Goal: Task Accomplishment & Management: Complete application form

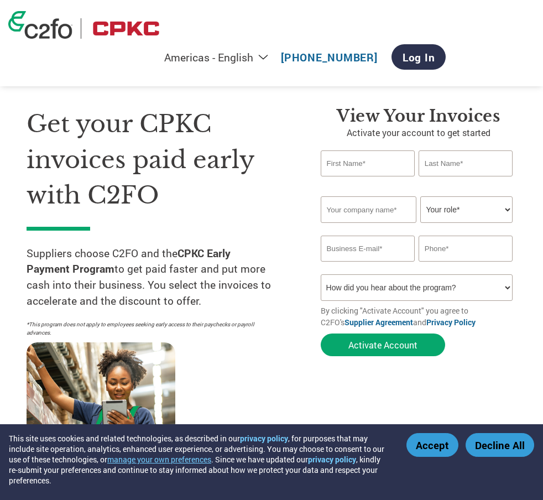
click at [484, 442] on button "Decline All" at bounding box center [500, 445] width 69 height 24
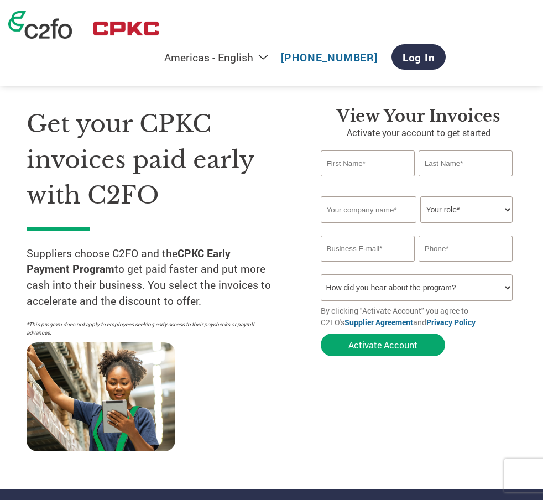
click at [313, 142] on div "View Your Invoices Activate your account to get started Invalid first name or f…" at bounding box center [410, 279] width 212 height 347
click at [507, 288] on select "How did you hear about the program? Received a letter Email Social Media Online…" at bounding box center [417, 287] width 192 height 27
select select "Email"
click at [321, 274] on select "How did you hear about the program? Received a letter Email Social Media Online…" at bounding box center [417, 287] width 192 height 27
click at [357, 167] on input "text" at bounding box center [368, 163] width 94 height 26
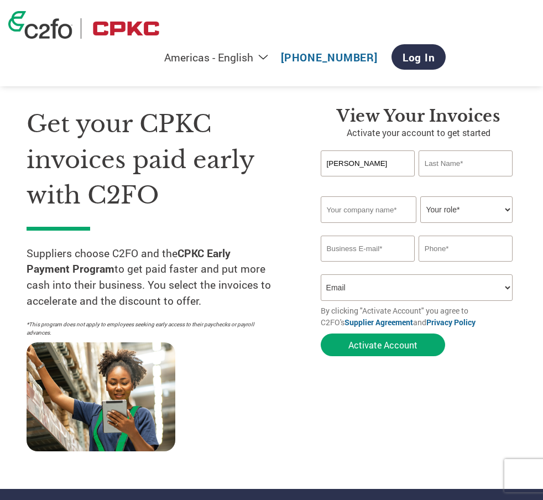
drag, startPoint x: 357, startPoint y: 167, endPoint x: 253, endPoint y: 167, distance: 103.4
click at [253, 167] on div "Get your CPKC invoices paid early with C2FO Suppliers choose C2FO and the CPKC …" at bounding box center [272, 258] width 490 height 392
type input "[PERSON_NAME]"
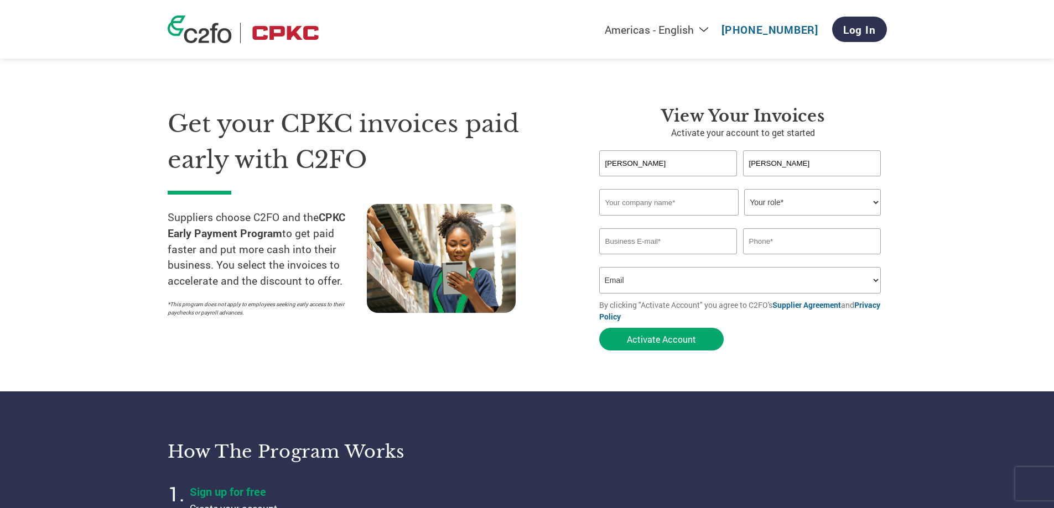
paste input "TERMINAL SUPPLY CO"
type input "TERMINAL SUPPLY CO"
click at [873, 204] on select "Your role* CFO Controller Credit Manager Finance Director Treasurer CEO Preside…" at bounding box center [812, 202] width 137 height 27
select select "BOOKKEEPER"
click at [744, 189] on select "Your role* CFO Controller Credit Manager Finance Director Treasurer CEO Preside…" at bounding box center [812, 202] width 137 height 27
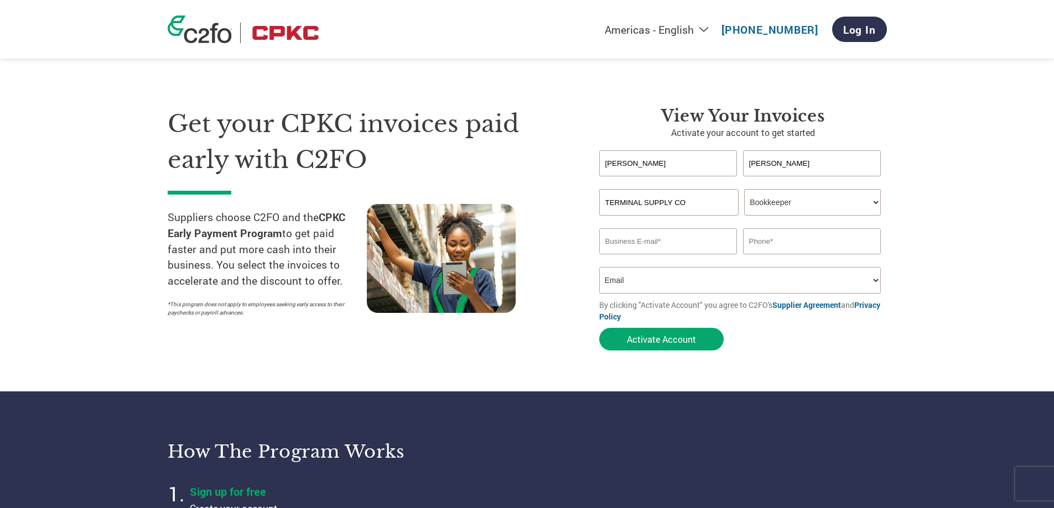
click at [669, 247] on input "email" at bounding box center [668, 241] width 138 height 26
type input "[EMAIL_ADDRESS][DOMAIN_NAME]"
type input "3182211607"
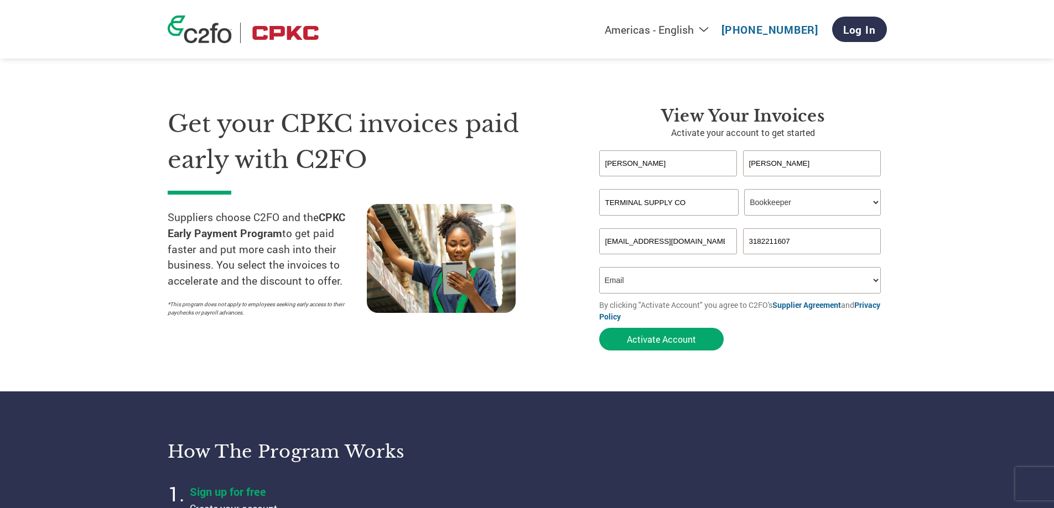
scroll to position [0, 14]
drag, startPoint x: 603, startPoint y: 241, endPoint x: 754, endPoint y: 241, distance: 151.5
click at [754, 241] on div "[EMAIL_ADDRESS][DOMAIN_NAME] 3182211607" at bounding box center [743, 241] width 288 height 26
click at [619, 342] on button "Activate Account" at bounding box center [661, 339] width 124 height 23
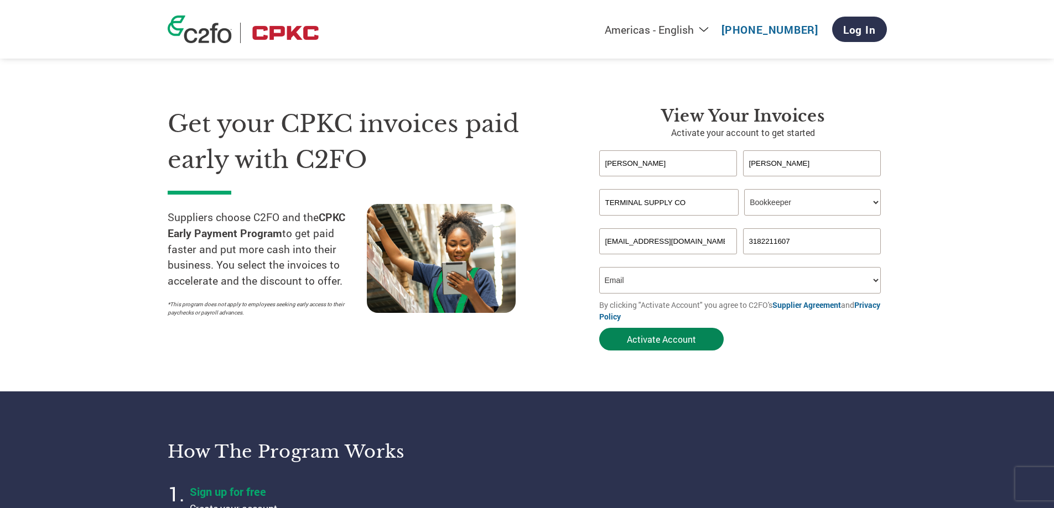
type input "[EMAIL_ADDRESS][DOMAIN_NAME]"
click at [655, 340] on button "Activate Account" at bounding box center [661, 339] width 124 height 23
